Goal: Task Accomplishment & Management: Use online tool/utility

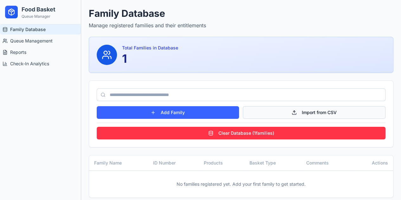
click at [296, 110] on button "Import from CSV" at bounding box center [314, 112] width 143 height 13
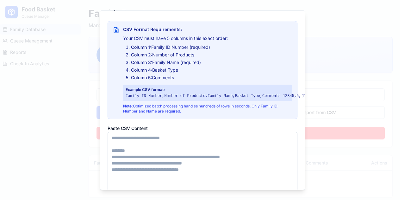
scroll to position [8, 0]
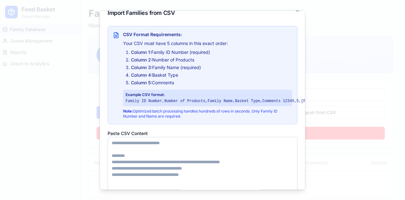
paste textarea "**********"
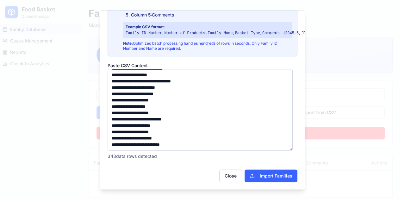
scroll to position [80, 0]
type textarea "**********"
click at [278, 169] on button "Import Families" at bounding box center [271, 175] width 53 height 13
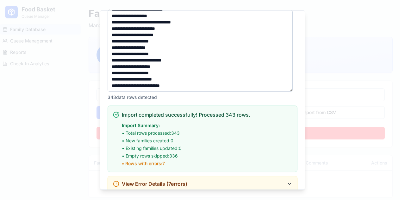
scroll to position [171, 0]
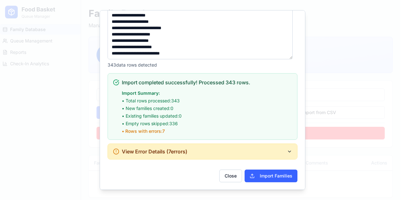
click at [149, 148] on span "View Error Details ( 7 errors)" at bounding box center [155, 152] width 66 height 8
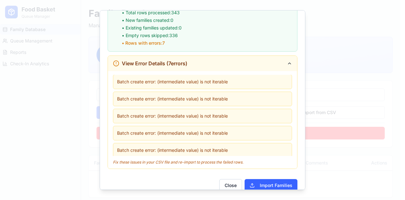
scroll to position [269, 0]
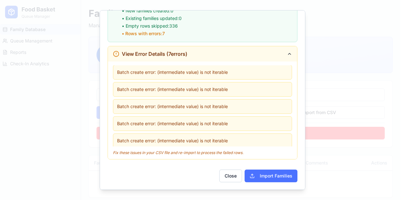
click at [267, 171] on button "Import Families" at bounding box center [271, 175] width 53 height 13
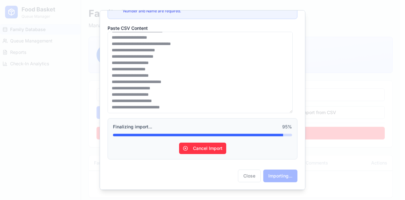
scroll to position [171, 0]
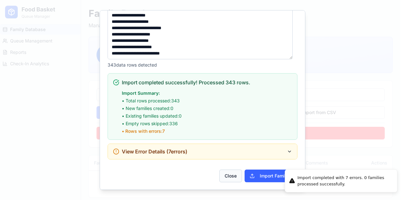
click at [225, 171] on button "Close" at bounding box center [231, 175] width 23 height 13
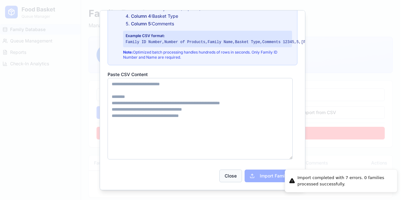
scroll to position [71, 0]
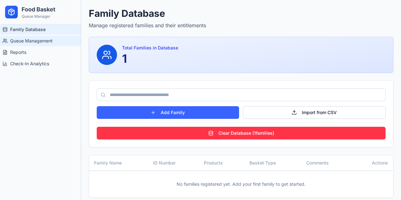
click at [17, 39] on span "Queue Management" at bounding box center [31, 41] width 42 height 6
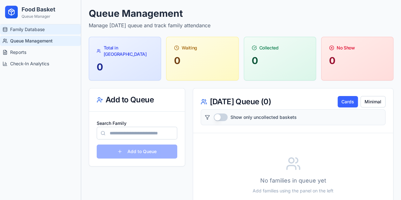
click at [19, 33] on link "Family Database" at bounding box center [40, 29] width 81 height 10
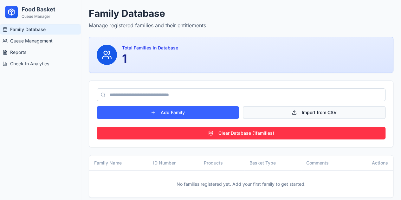
click at [322, 115] on button "Import from CSV" at bounding box center [314, 112] width 143 height 13
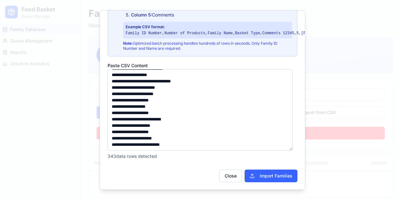
scroll to position [80, 0]
type textarea "**********"
click at [280, 169] on button "Import Families" at bounding box center [271, 175] width 53 height 13
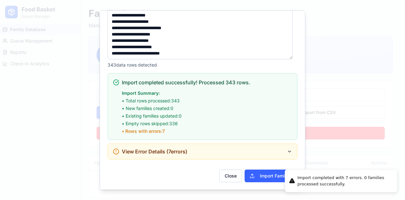
scroll to position [171, 0]
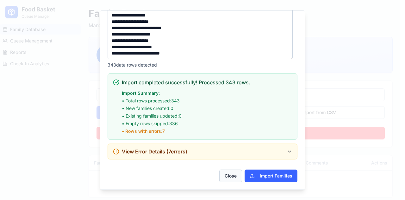
click at [225, 170] on button "Close" at bounding box center [231, 175] width 23 height 13
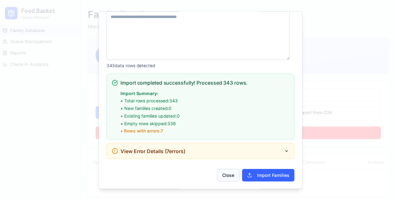
scroll to position [71, 0]
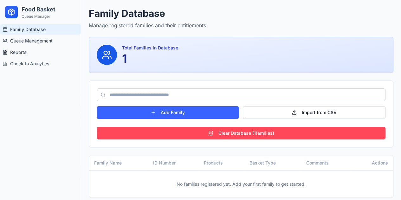
click at [231, 131] on button "Clear Database ( 1 families)" at bounding box center [241, 133] width 289 height 13
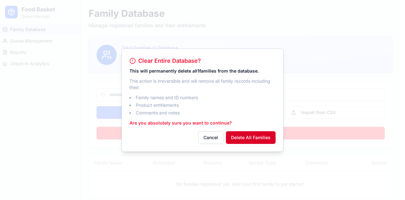
click at [248, 136] on button "Delete All Families" at bounding box center [251, 137] width 50 height 13
